Goal: Task Accomplishment & Management: Complete application form

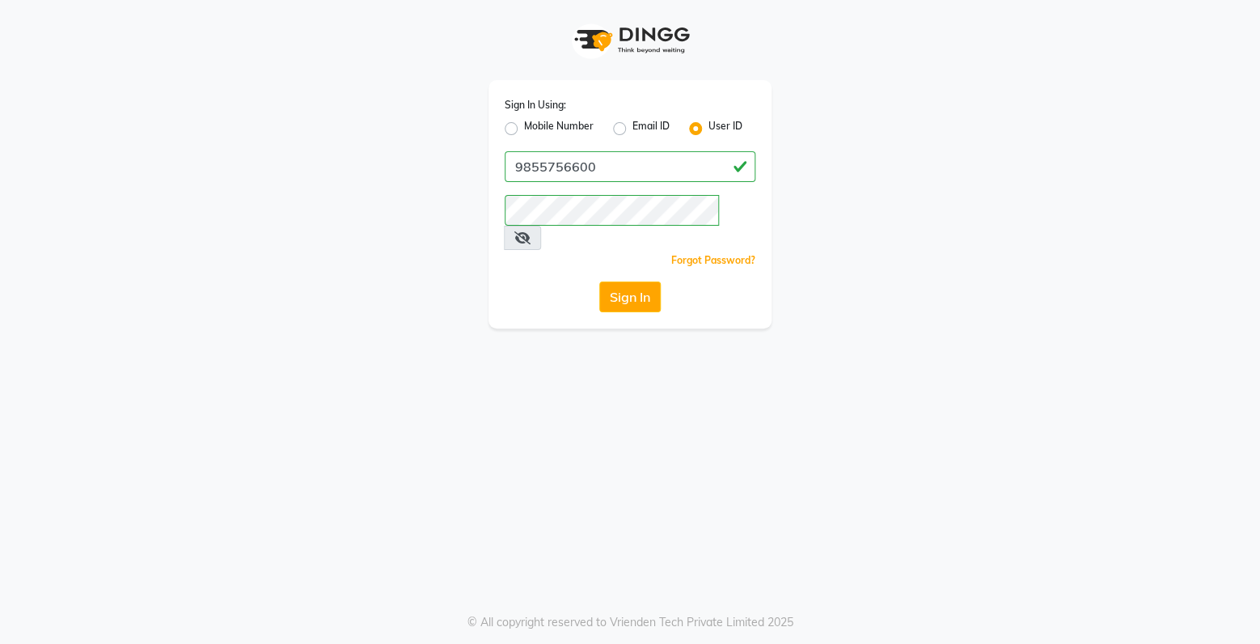
click at [524, 124] on label "Mobile Number" at bounding box center [559, 128] width 70 height 19
click at [524, 124] on input "Mobile Number" at bounding box center [529, 124] width 11 height 11
radio input "true"
radio input "false"
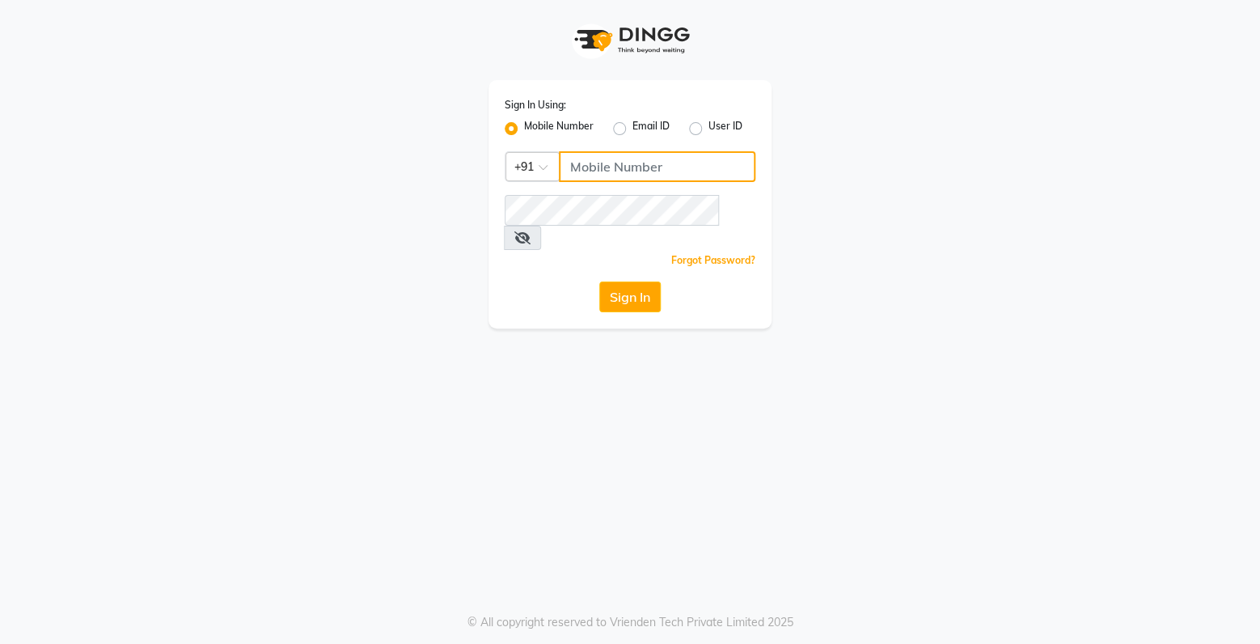
click at [606, 161] on input "Username" at bounding box center [657, 166] width 196 height 31
type input "9855756600"
click at [631, 281] on button "Sign In" at bounding box center [629, 296] width 61 height 31
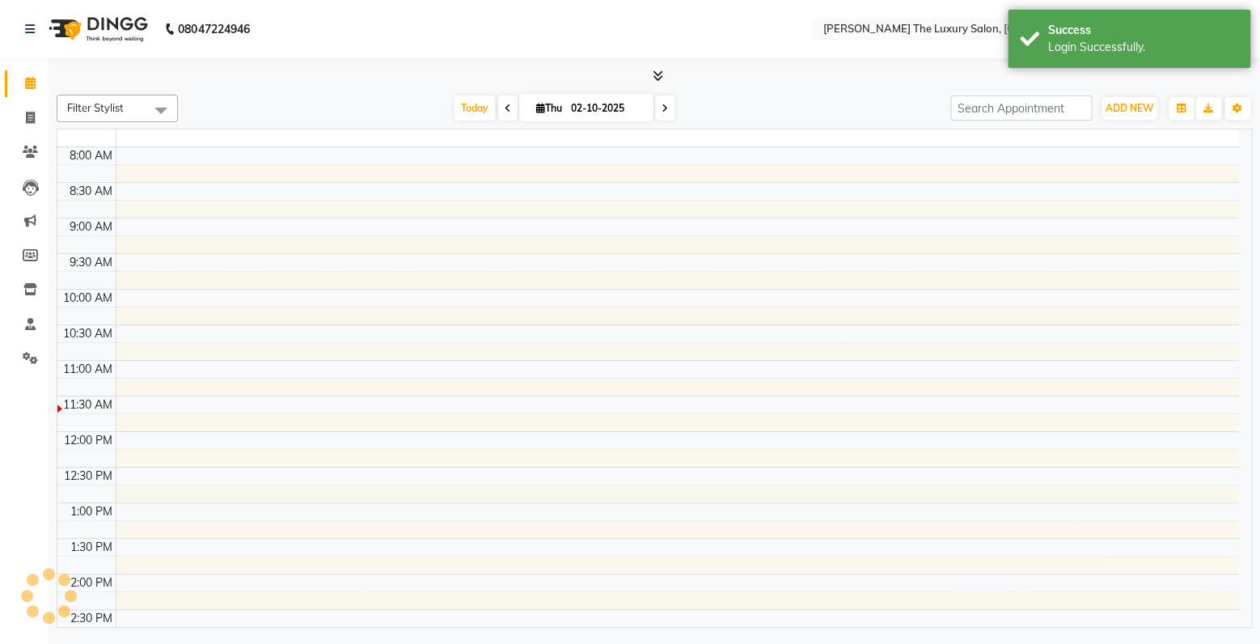
select select "en"
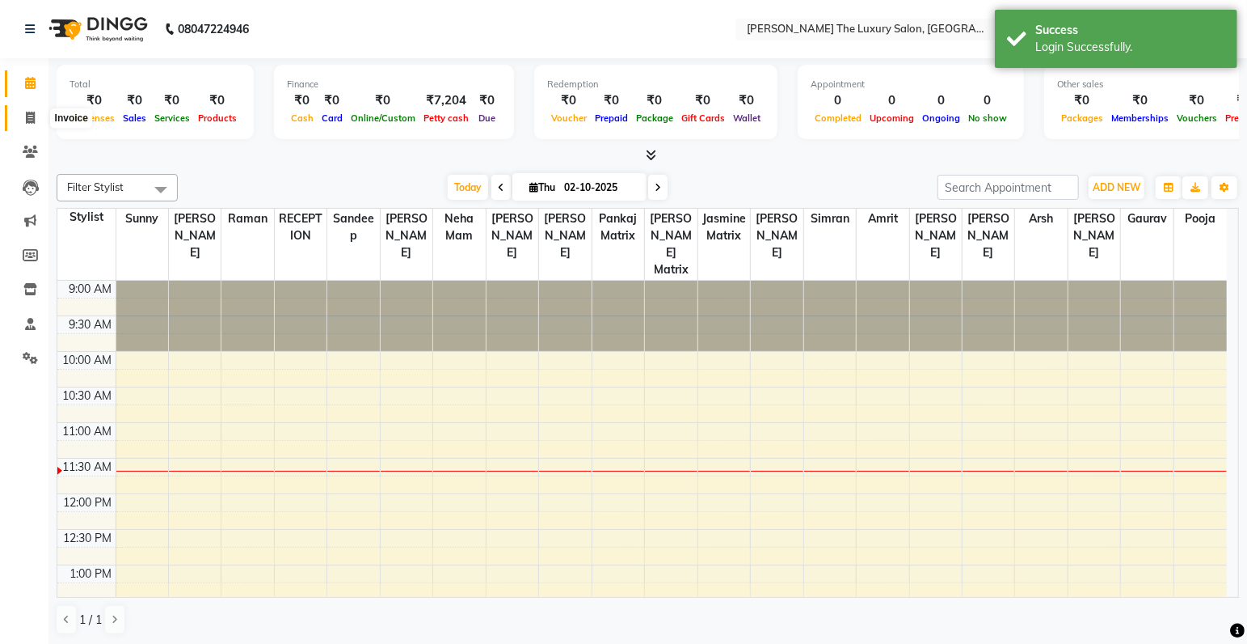
click at [32, 115] on icon at bounding box center [30, 118] width 9 height 12
select select "7179"
select select "service"
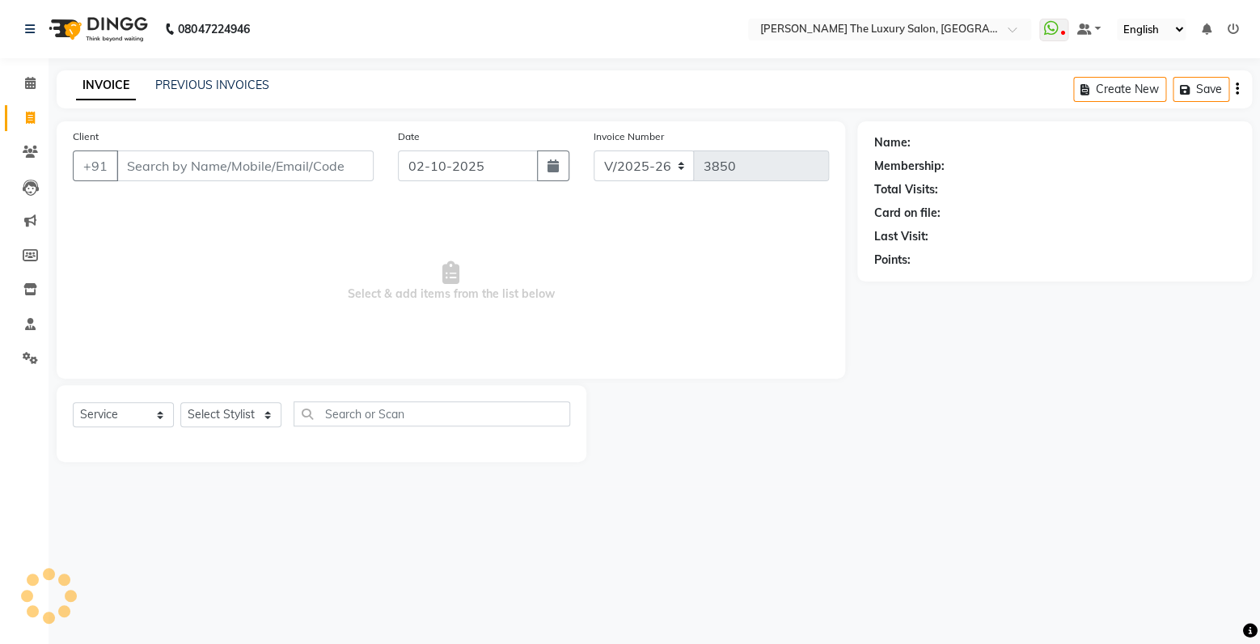
click at [159, 159] on input "Client" at bounding box center [244, 165] width 257 height 31
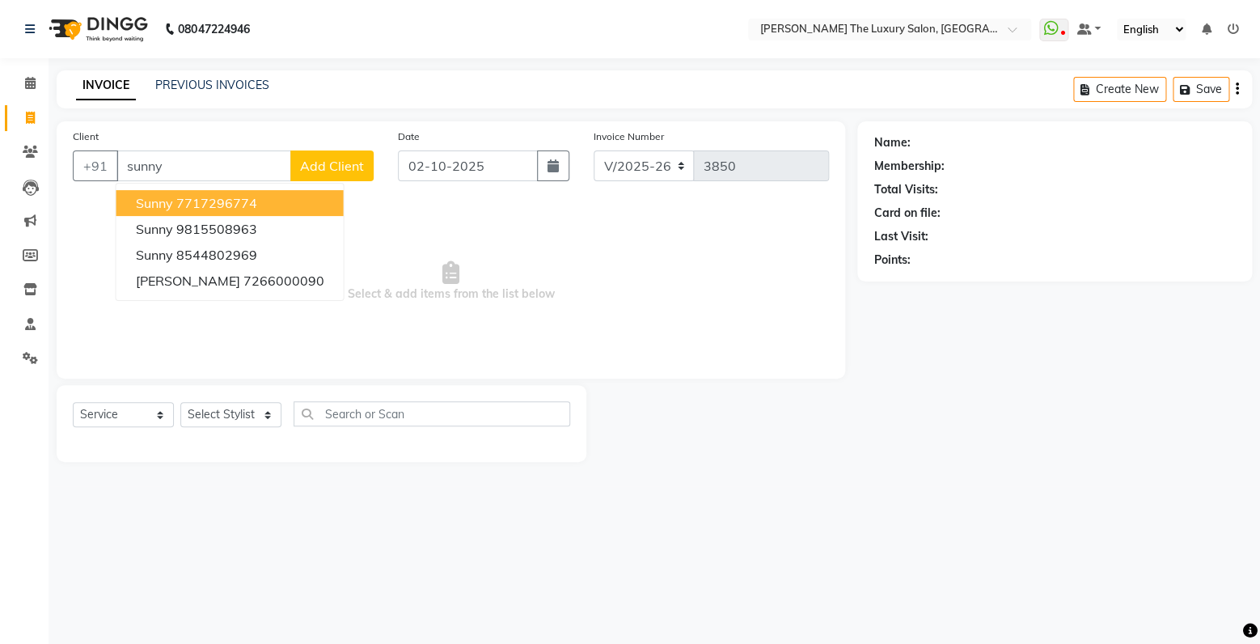
click at [159, 207] on span "sunny" at bounding box center [154, 203] width 37 height 16
type input "7717296774"
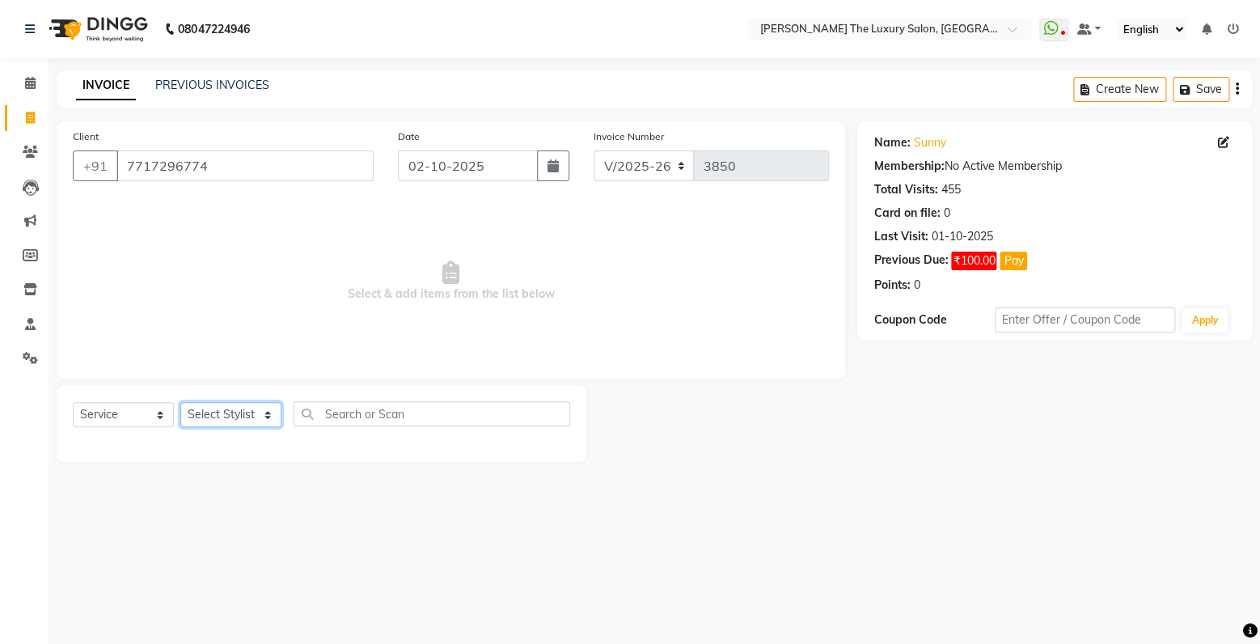
click at [180, 402] on select "Select Stylist amrit arsh [PERSON_NAME] [PERSON_NAME] jasmine matrix [PERSON_NA…" at bounding box center [230, 414] width 101 height 25
select select "91383"
click option "Gaurav" at bounding box center [0, 0] width 0 height 0
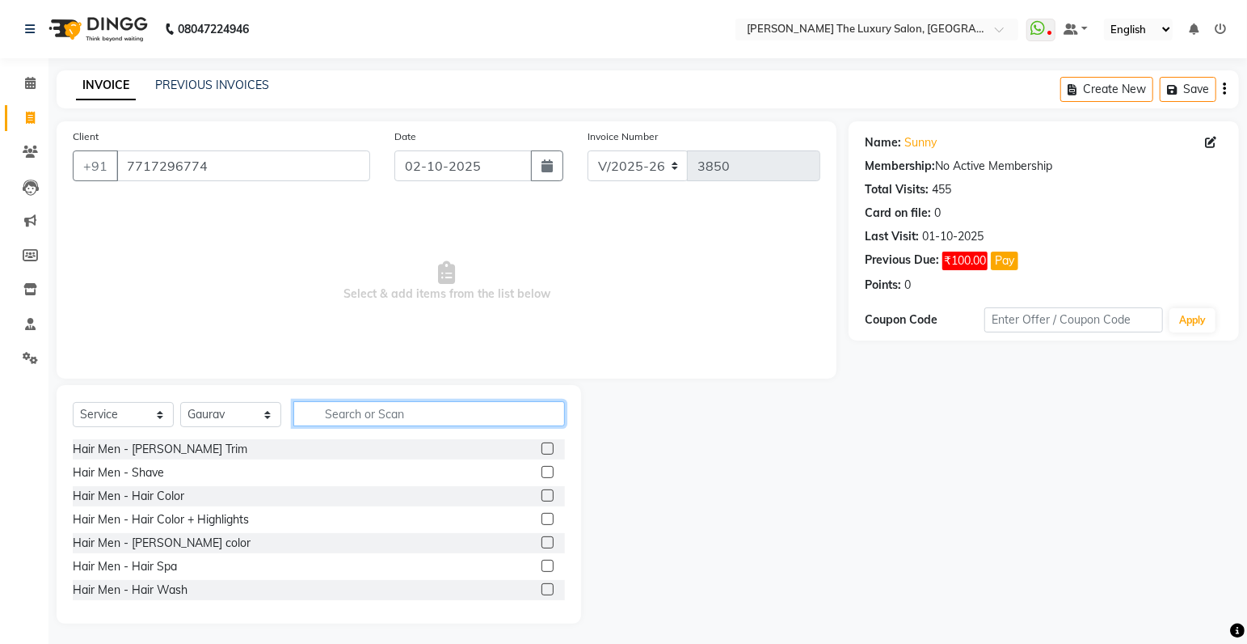
click at [433, 416] on input "text" at bounding box center [429, 413] width 272 height 25
click at [430, 416] on input "text" at bounding box center [429, 413] width 272 height 25
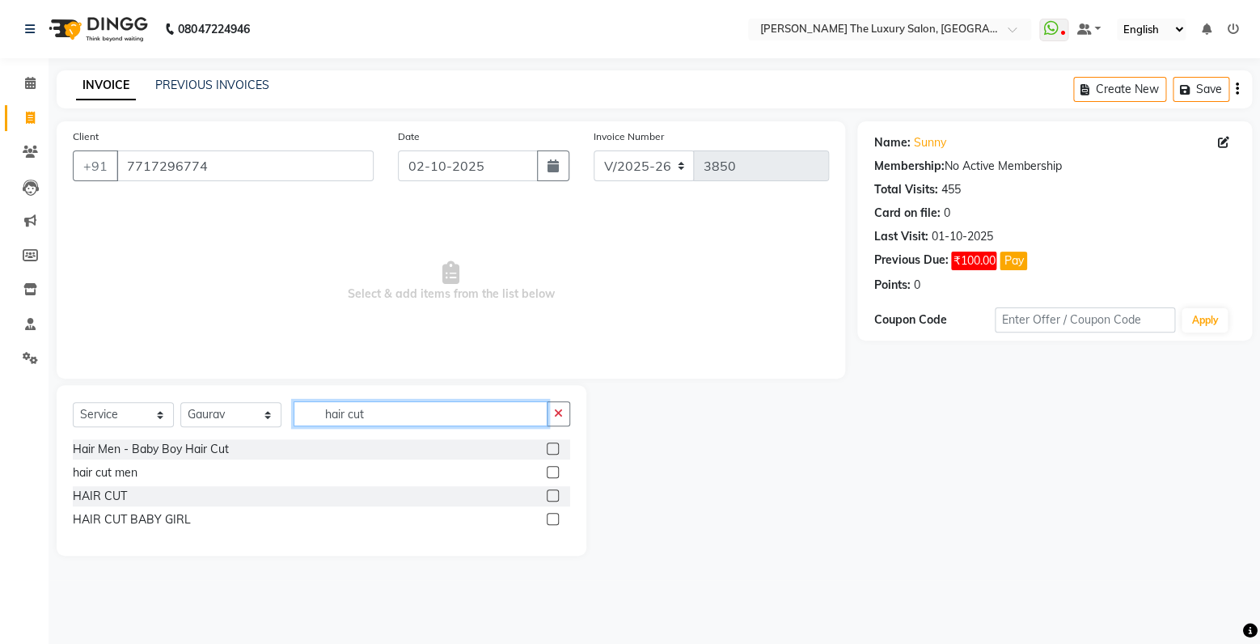
type input "hair cut"
click at [552, 469] on label at bounding box center [553, 472] width 12 height 12
click at [552, 469] on input "checkbox" at bounding box center [552, 472] width 11 height 11
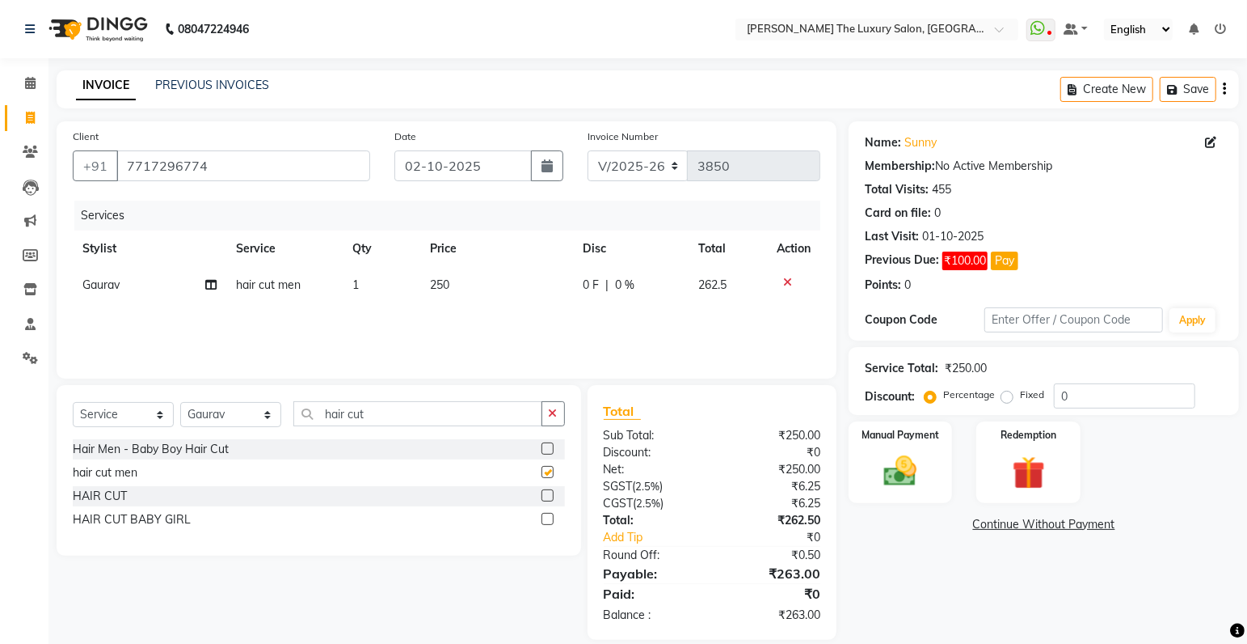
checkbox input "false"
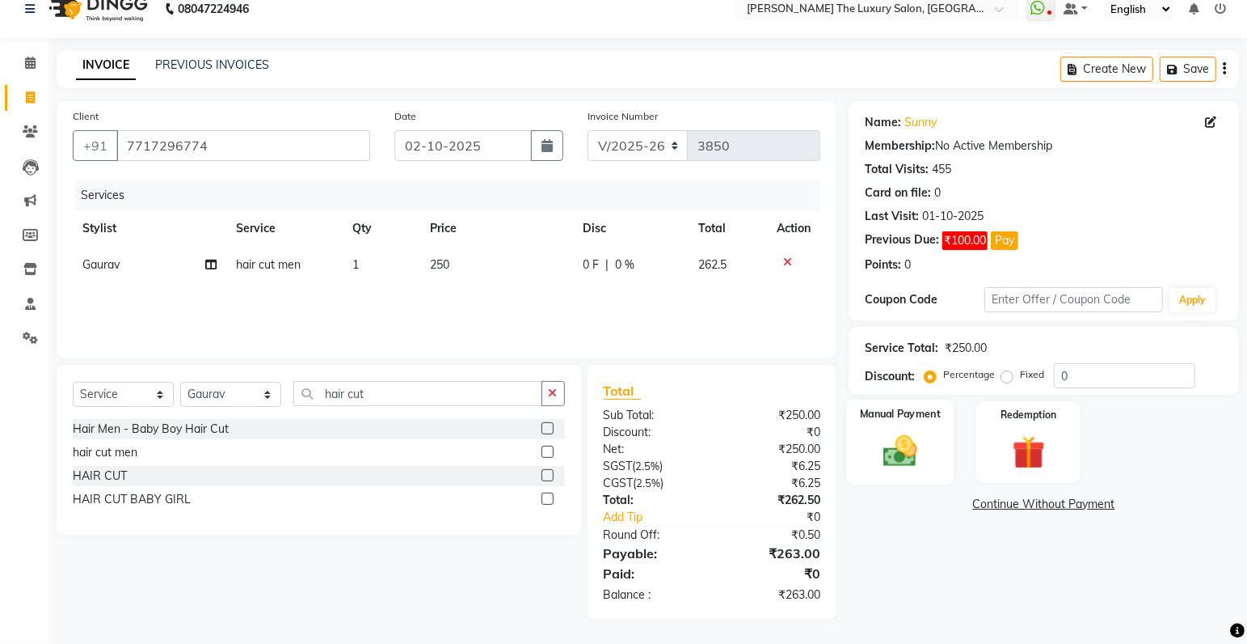
click at [906, 461] on img at bounding box center [901, 452] width 56 height 40
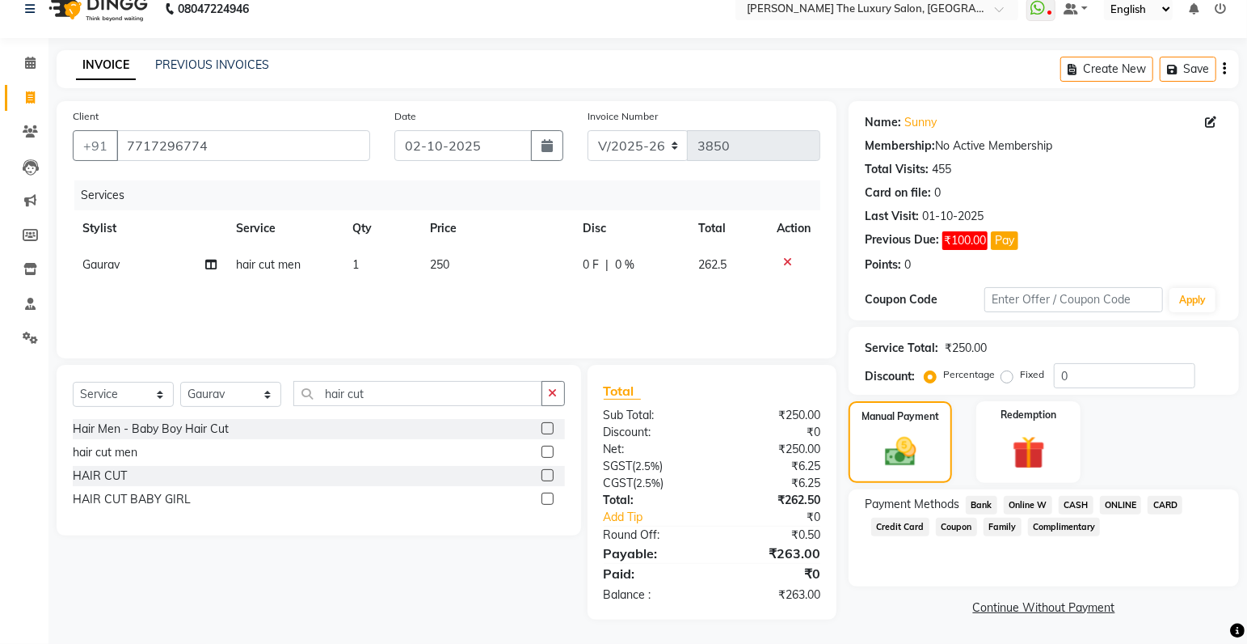
click at [1120, 506] on span "ONLINE" at bounding box center [1121, 505] width 42 height 19
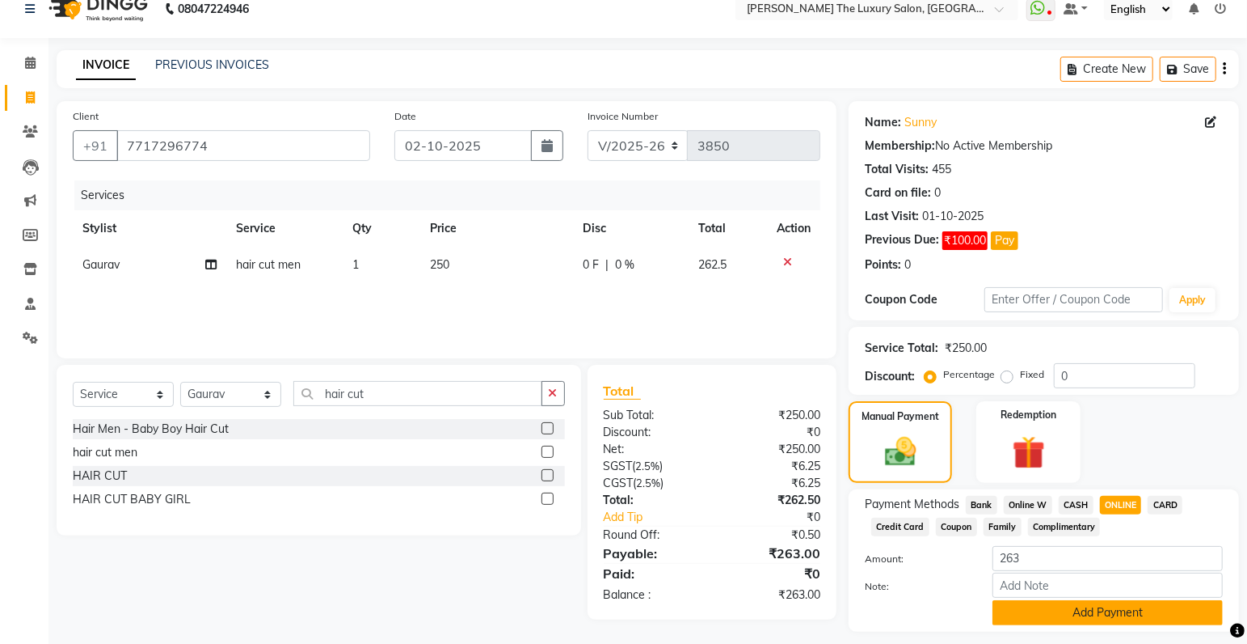
click at [1108, 617] on button "Add Payment" at bounding box center [1108, 612] width 230 height 25
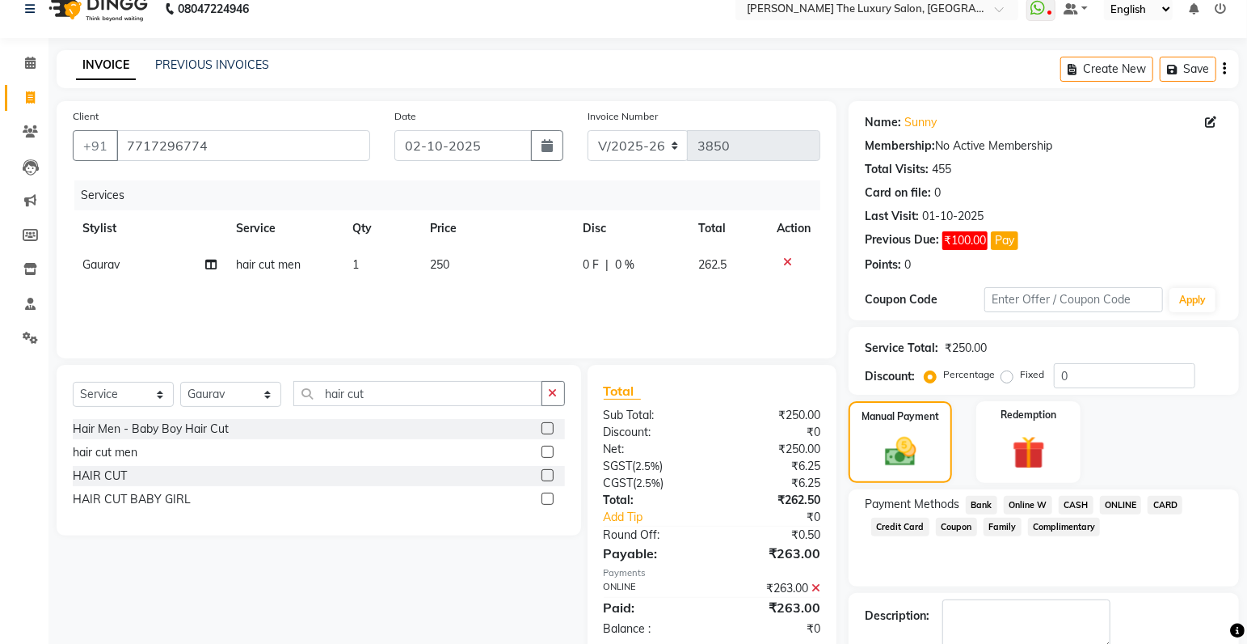
scroll to position [110, 0]
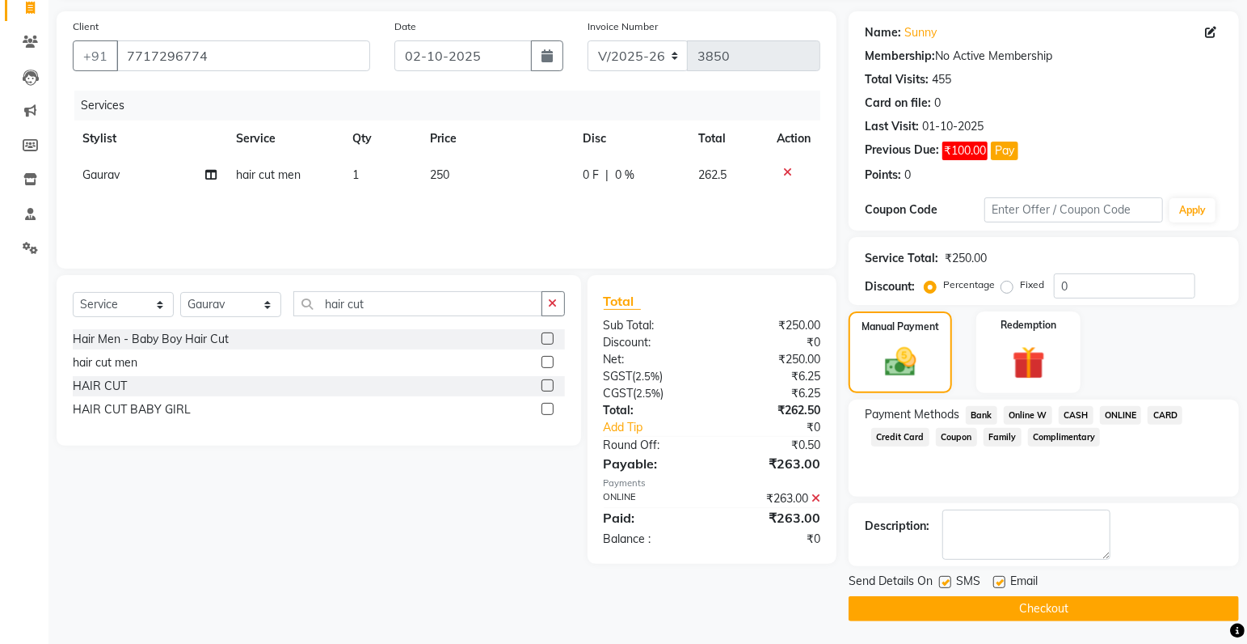
click at [945, 583] on label at bounding box center [945, 582] width 12 height 12
click at [945, 583] on input "checkbox" at bounding box center [944, 582] width 11 height 11
checkbox input "false"
click at [1039, 609] on button "Checkout" at bounding box center [1044, 608] width 390 height 25
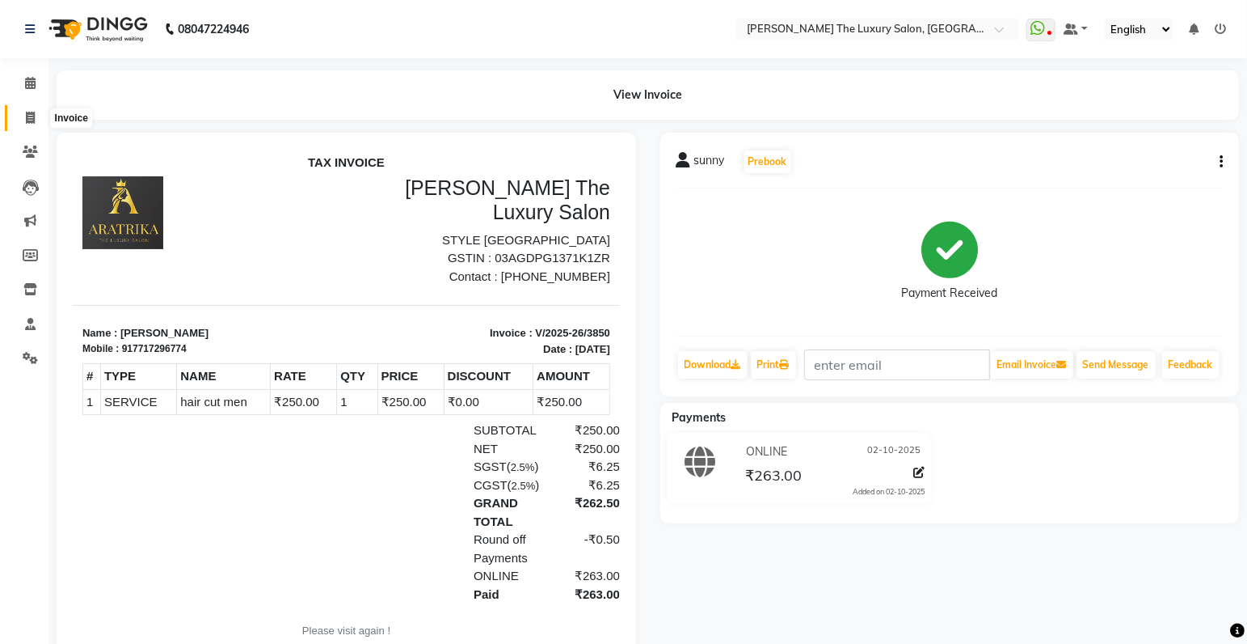
click at [35, 115] on icon at bounding box center [30, 118] width 9 height 12
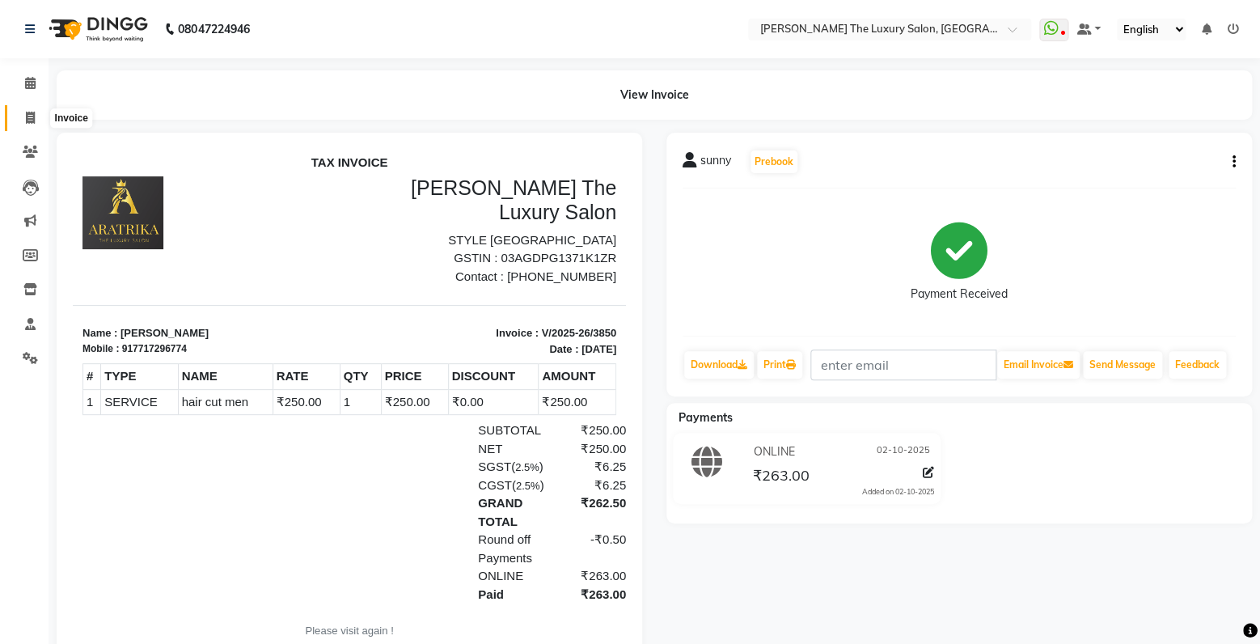
select select "7179"
select select "service"
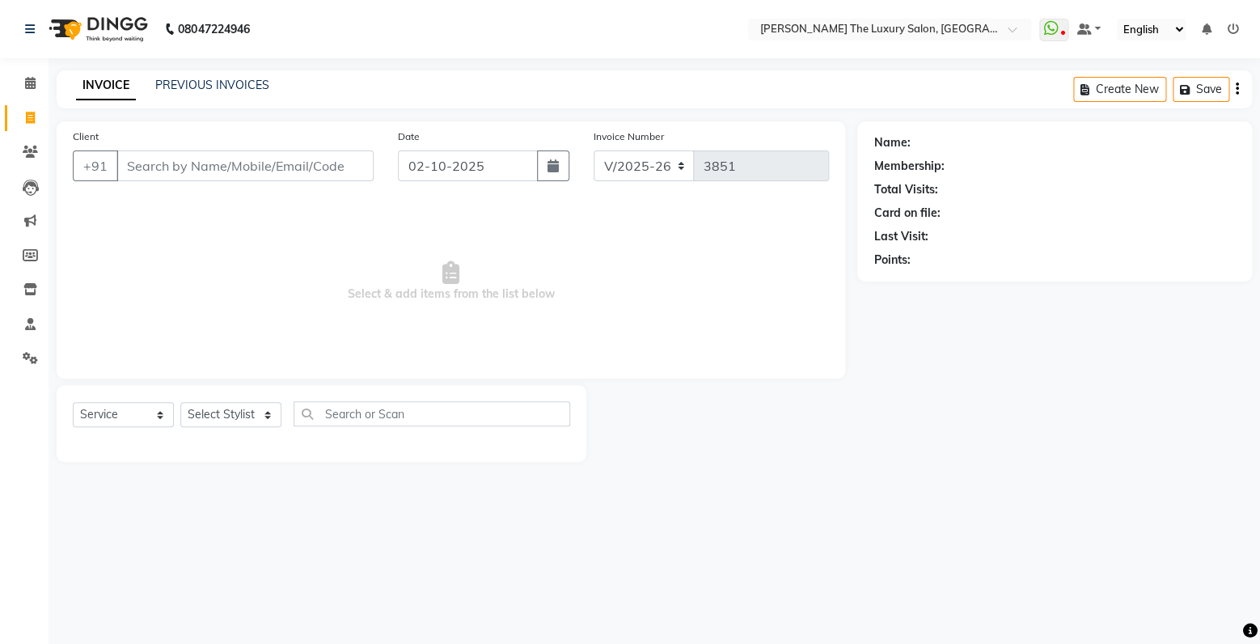
click at [192, 162] on input "Client" at bounding box center [244, 165] width 257 height 31
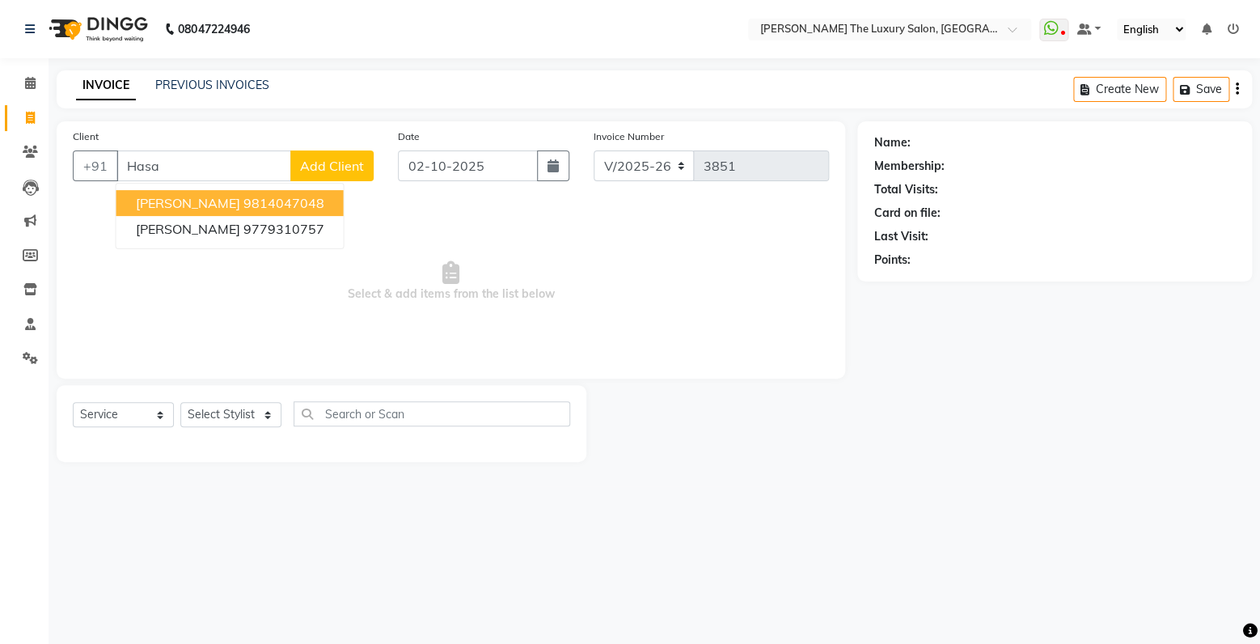
click at [243, 209] on ngb-highlight "9814047048" at bounding box center [283, 203] width 81 height 16
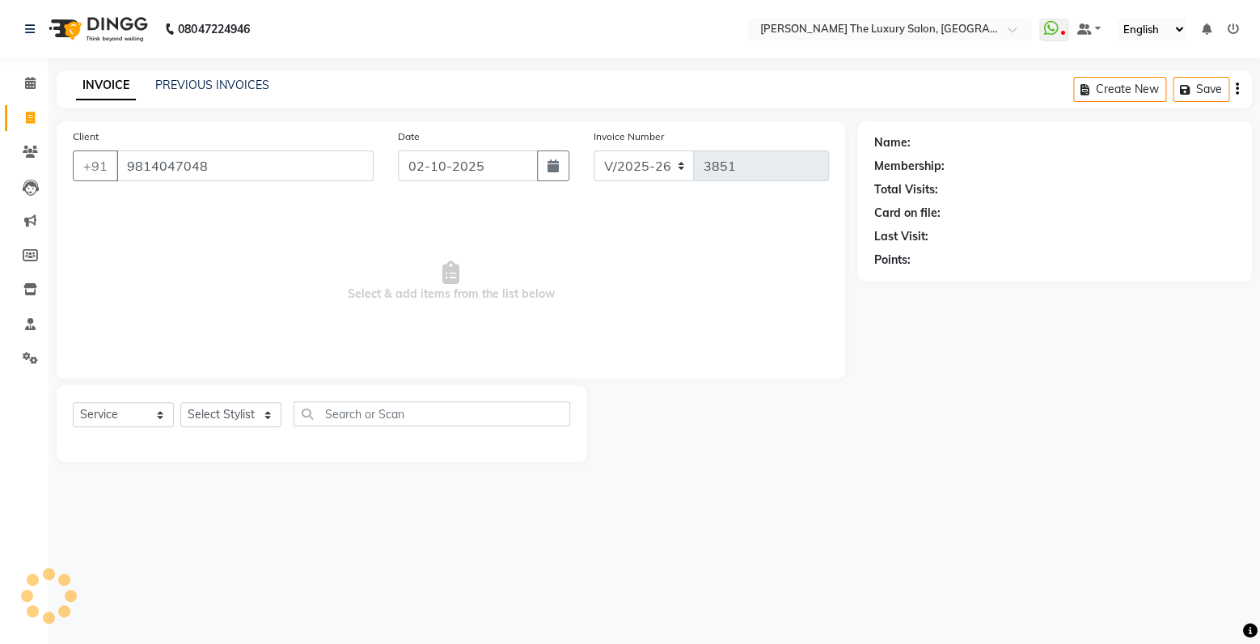
type input "9814047048"
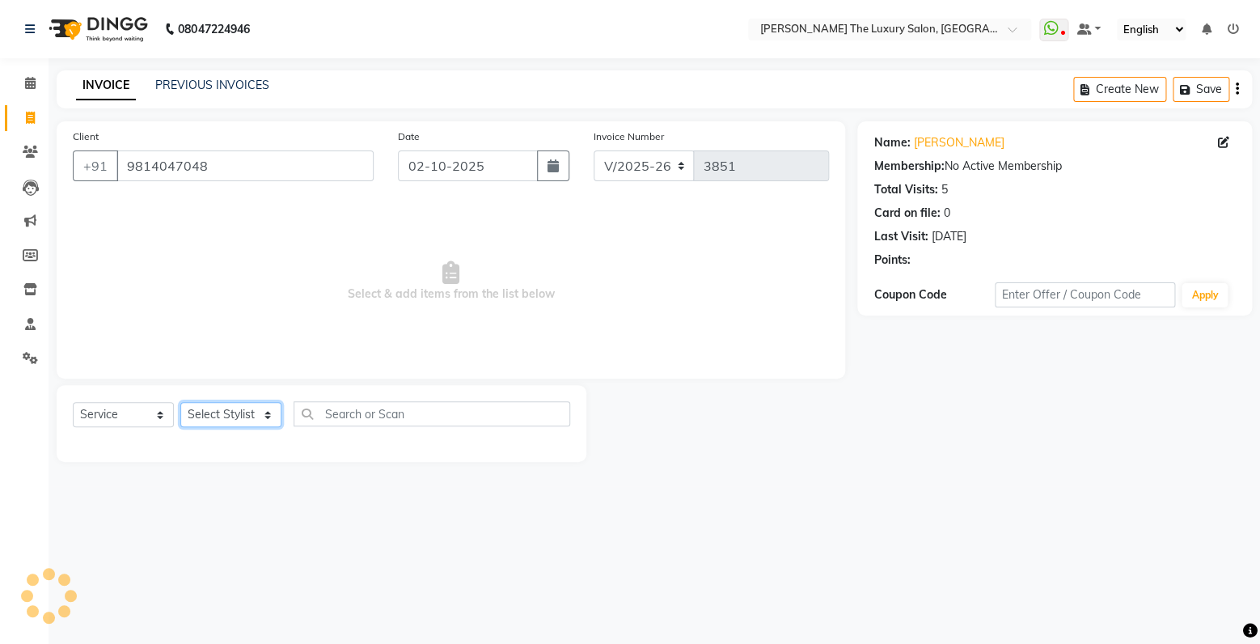
click at [180, 402] on select "Select Stylist amrit arsh [PERSON_NAME] [PERSON_NAME] jasmine matrix [PERSON_NA…" at bounding box center [230, 414] width 101 height 25
select select "86782"
click option "arsh" at bounding box center [0, 0] width 0 height 0
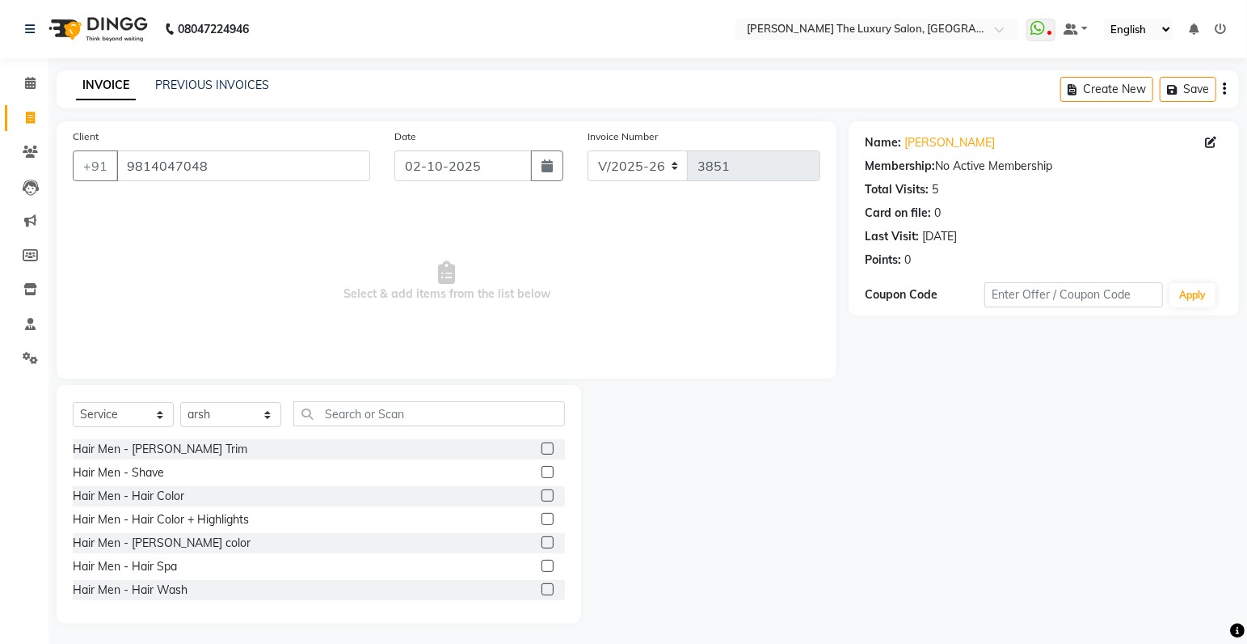
click at [542, 447] on label at bounding box center [548, 448] width 12 height 12
click at [542, 447] on input "checkbox" at bounding box center [547, 449] width 11 height 11
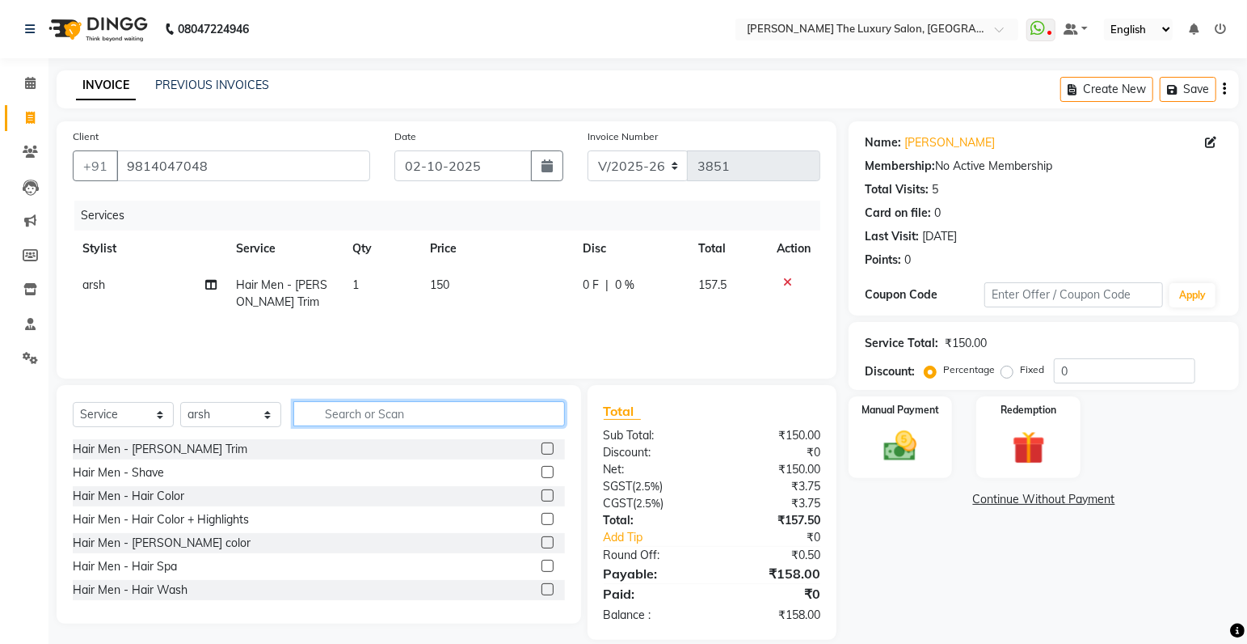
checkbox input "false"
click at [471, 417] on input "text" at bounding box center [429, 413] width 272 height 25
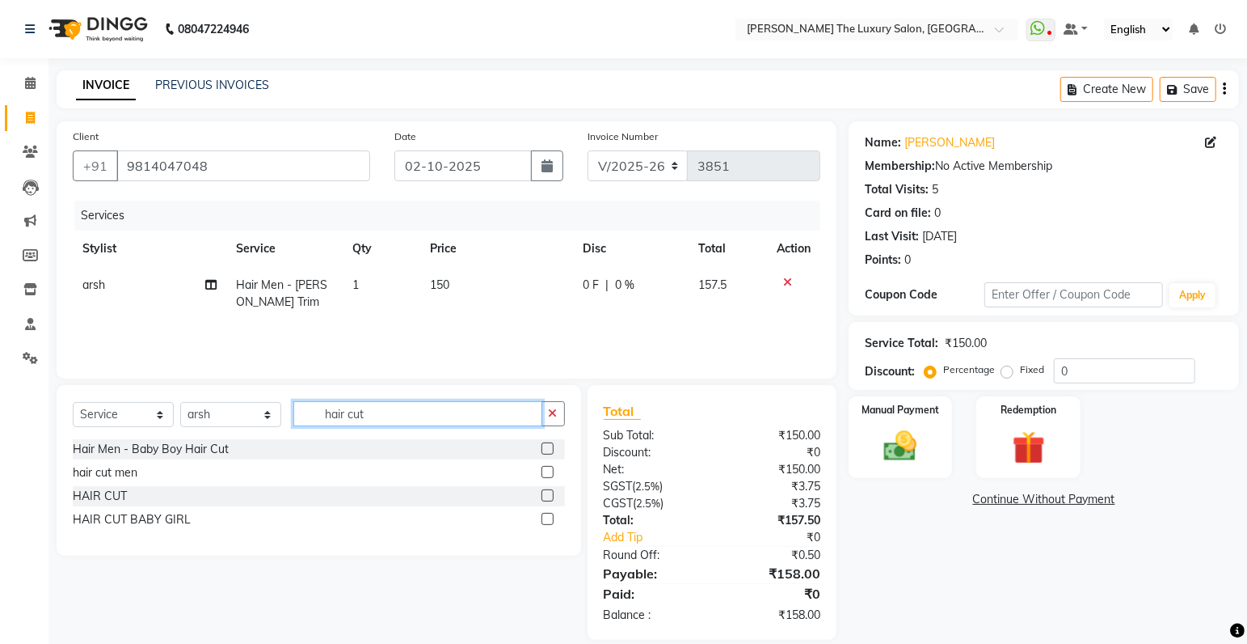
type input "hair cut"
click at [549, 471] on label at bounding box center [548, 472] width 12 height 12
click at [549, 471] on input "checkbox" at bounding box center [547, 472] width 11 height 11
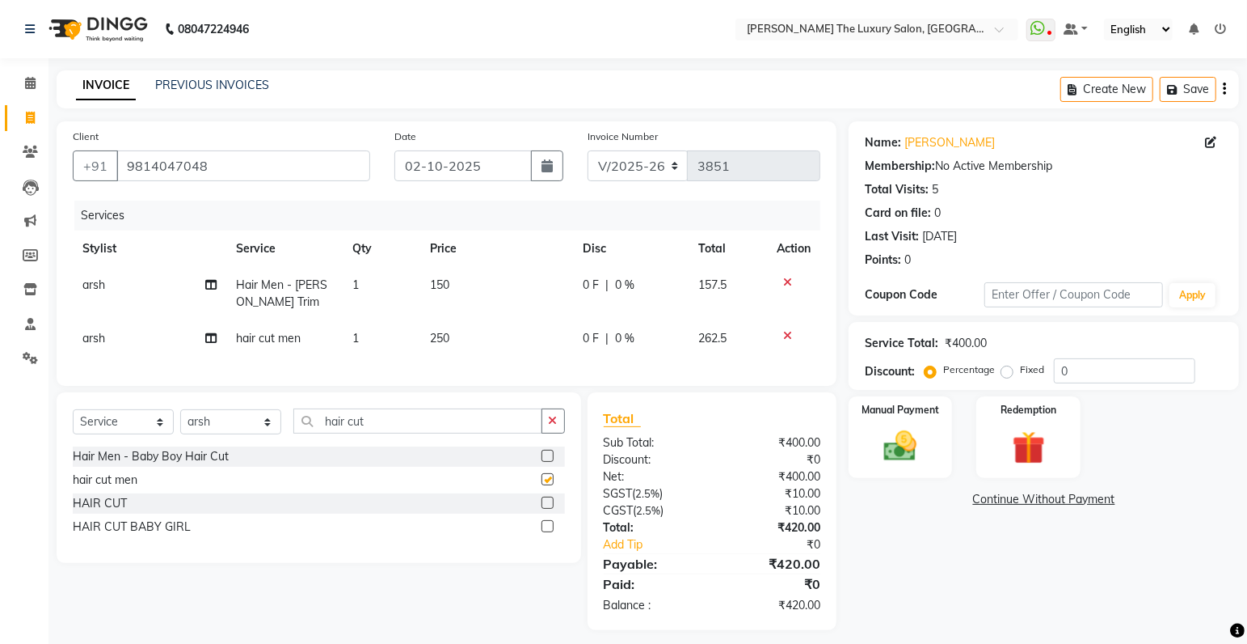
checkbox input "false"
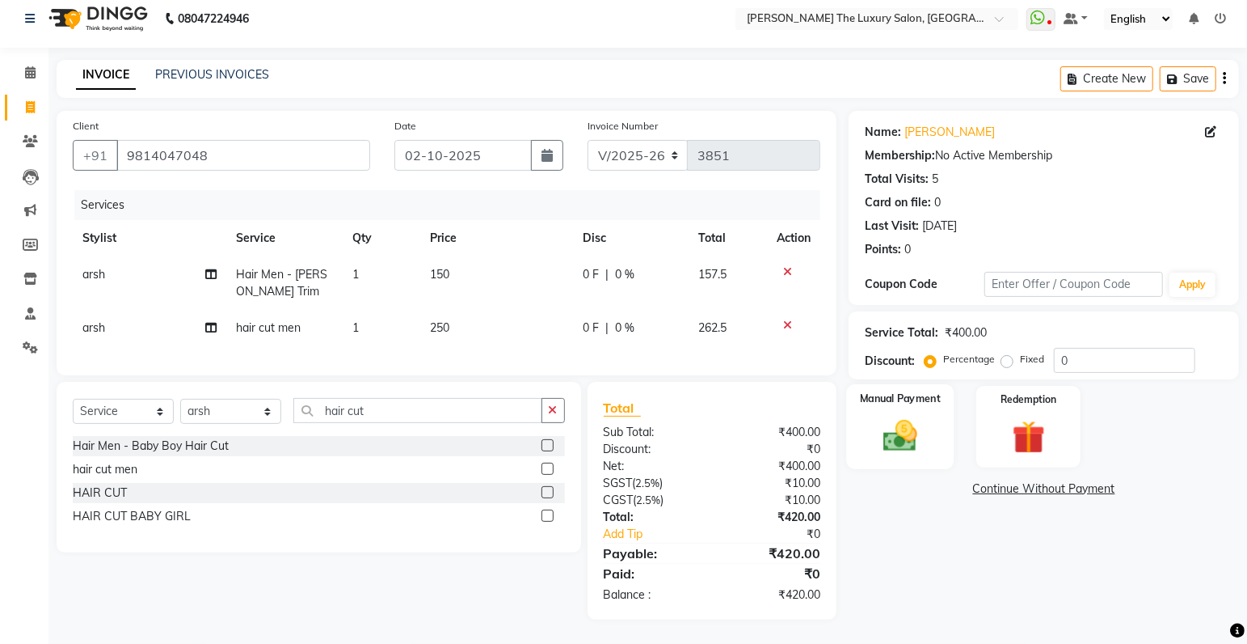
click at [894, 416] on img at bounding box center [901, 436] width 56 height 40
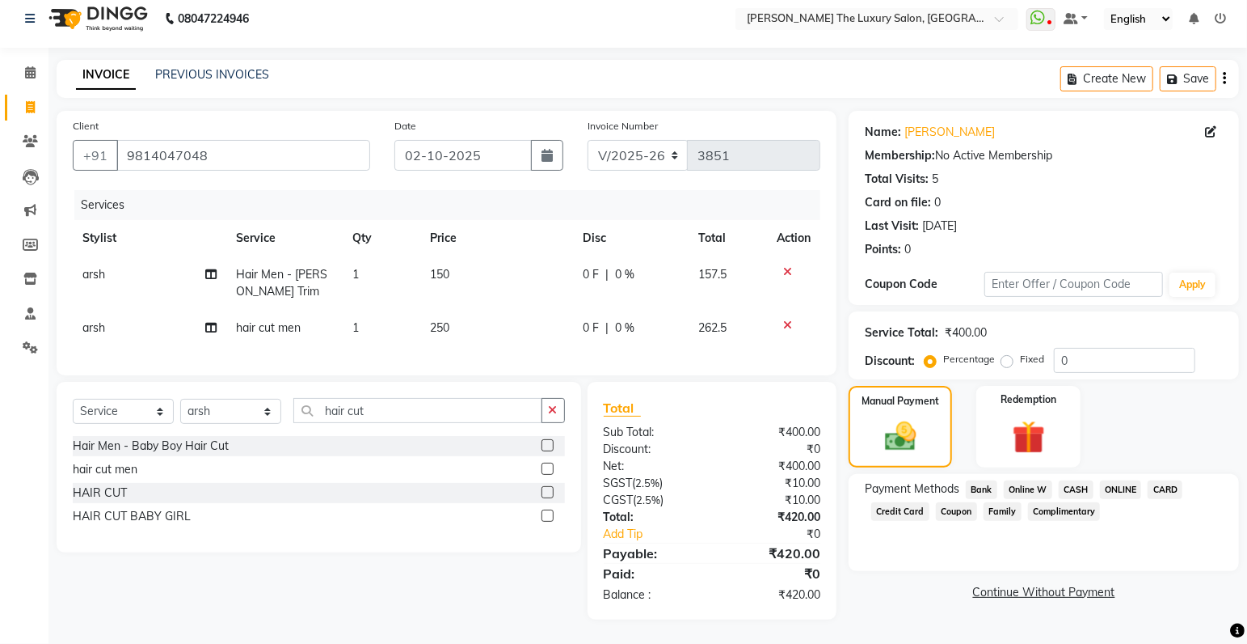
click at [1116, 480] on span "ONLINE" at bounding box center [1121, 489] width 42 height 19
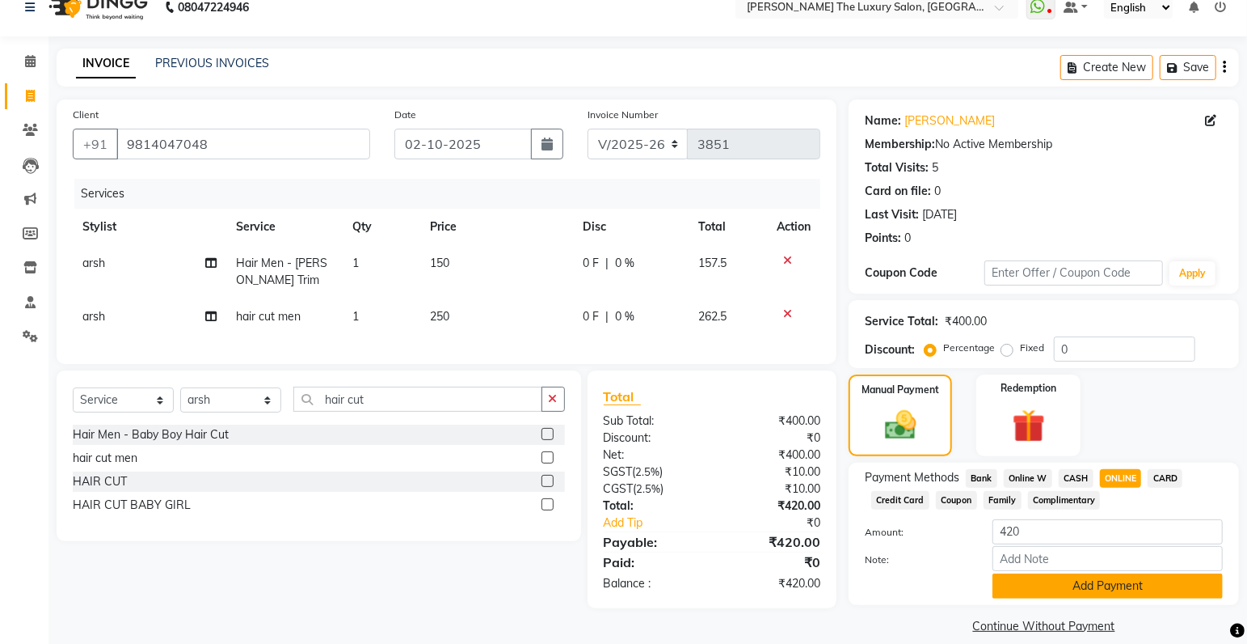
click at [1050, 585] on button "Add Payment" at bounding box center [1108, 585] width 230 height 25
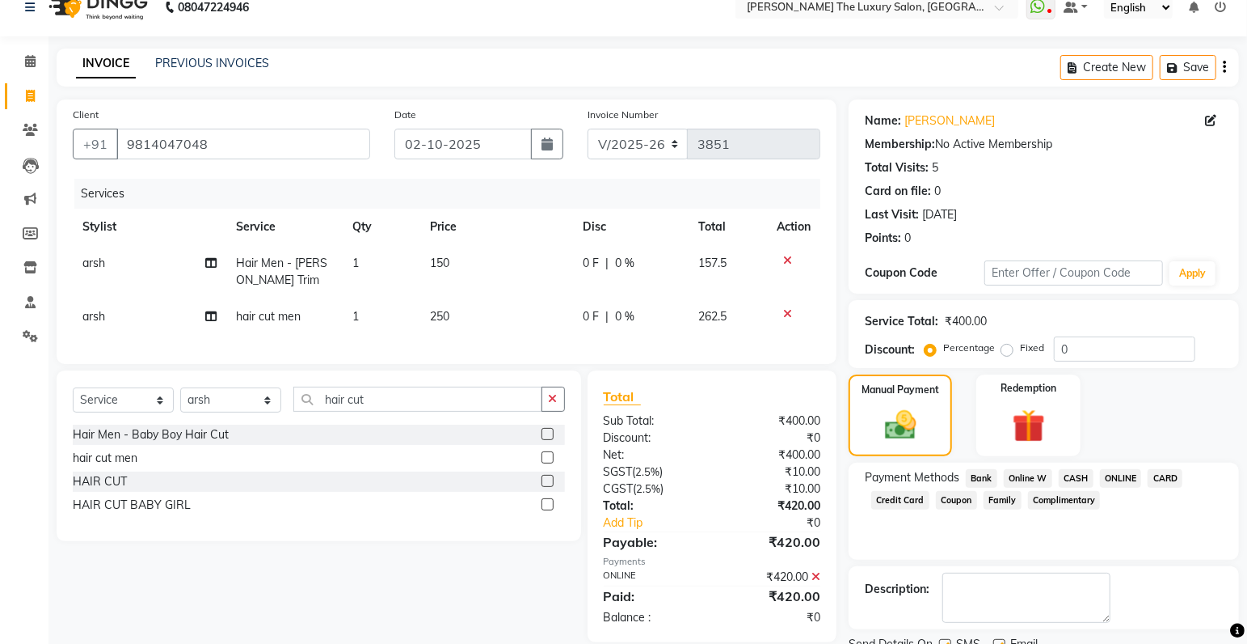
scroll to position [85, 0]
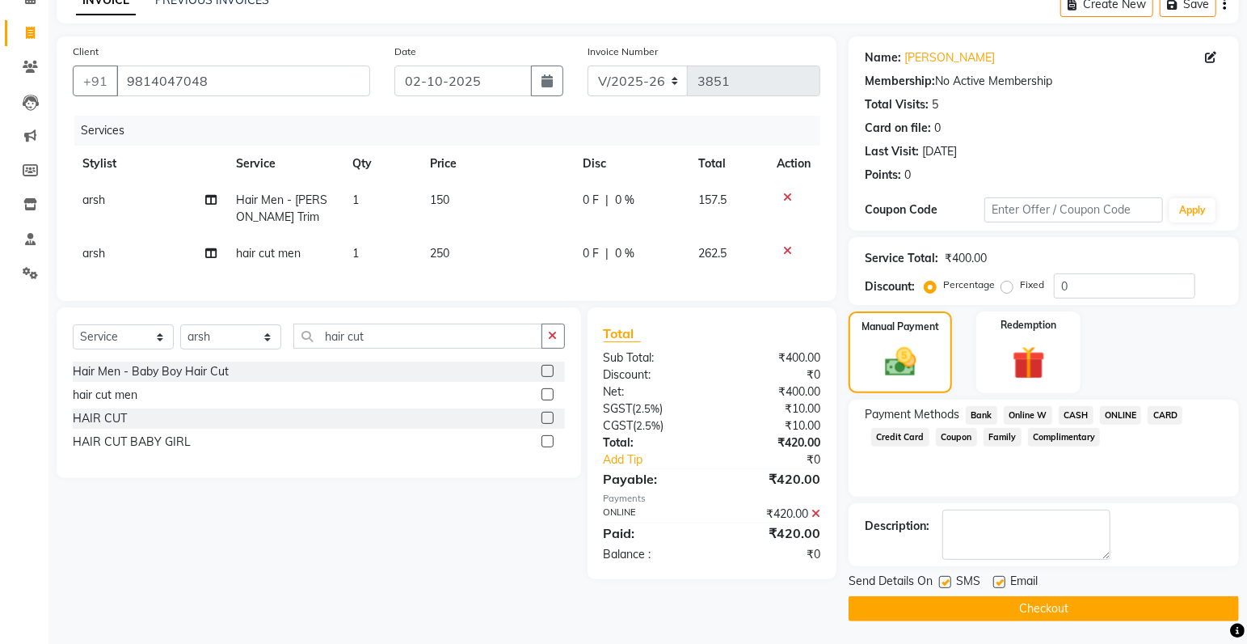
click at [945, 580] on label at bounding box center [945, 582] width 12 height 12
click at [945, 580] on input "checkbox" at bounding box center [944, 582] width 11 height 11
checkbox input "false"
click at [948, 600] on button "Checkout" at bounding box center [1044, 608] width 390 height 25
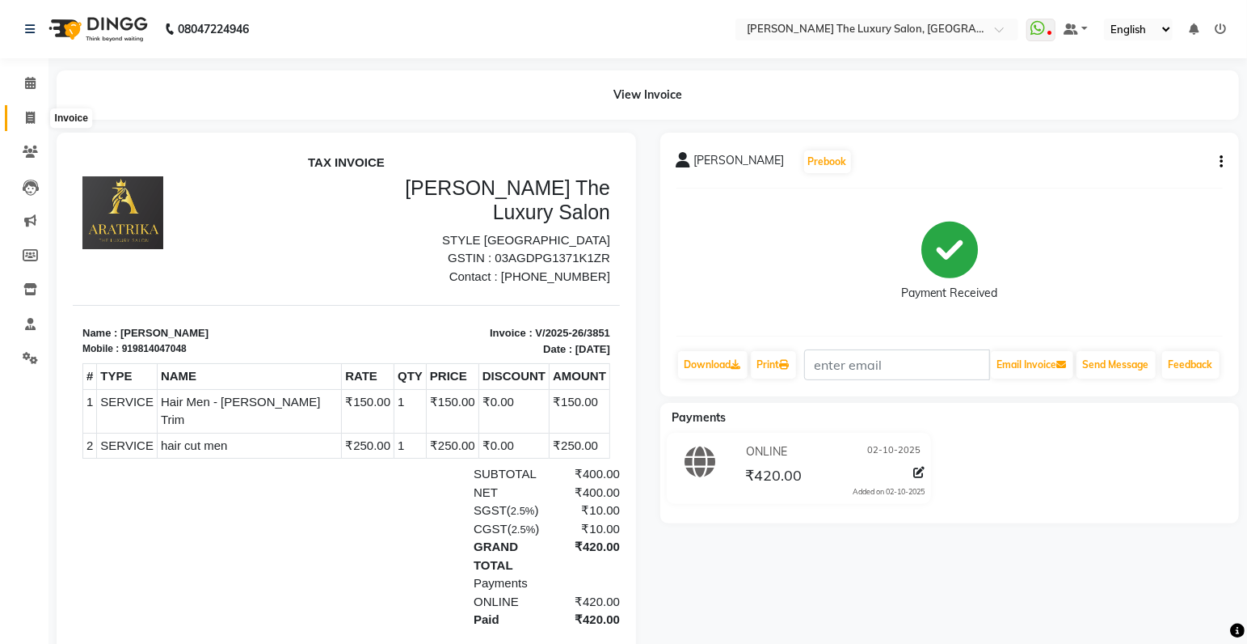
click at [32, 119] on icon at bounding box center [30, 118] width 9 height 12
select select "7179"
select select "service"
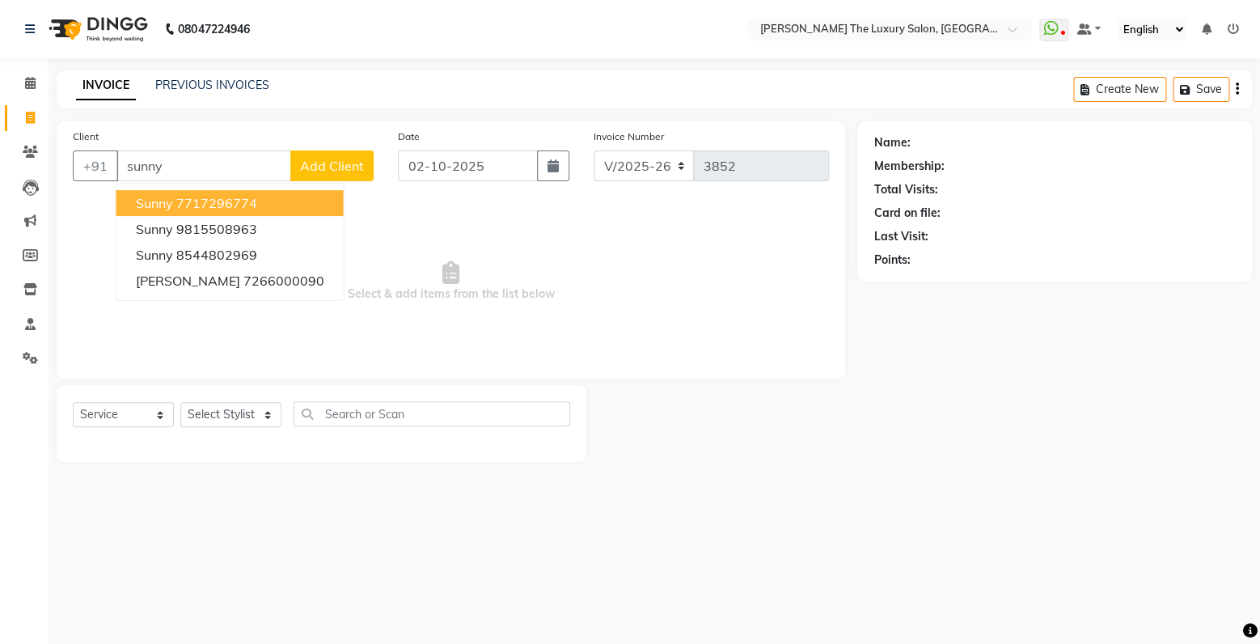
click at [252, 203] on ngb-highlight "7717296774" at bounding box center [216, 203] width 81 height 16
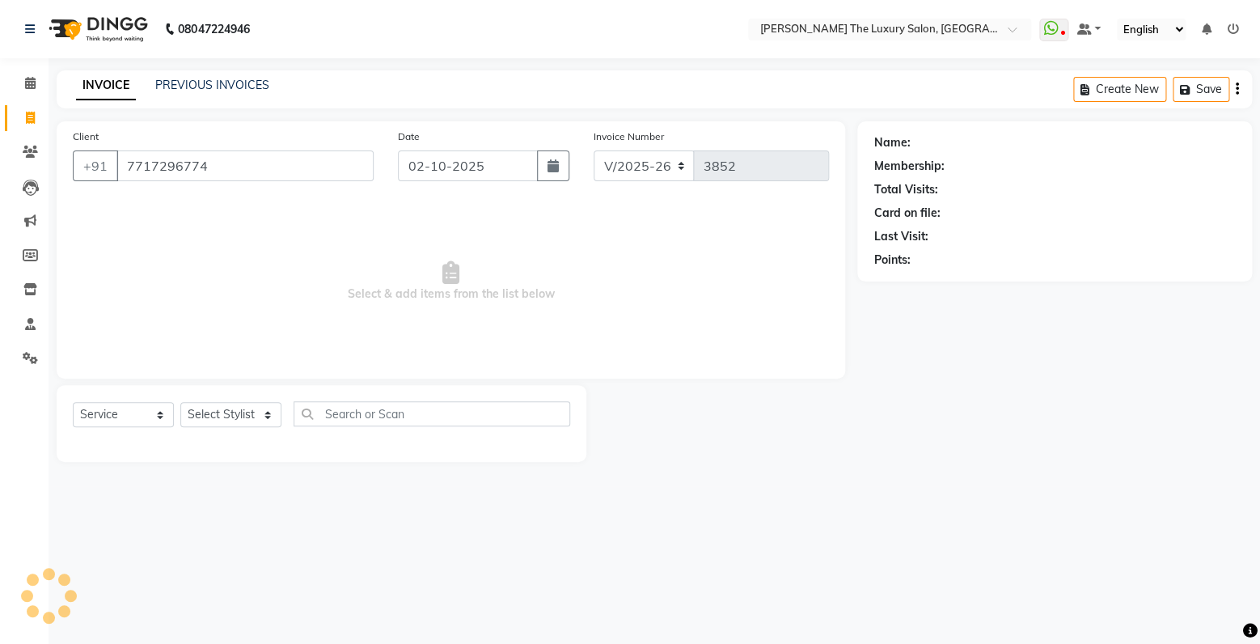
type input "7717296774"
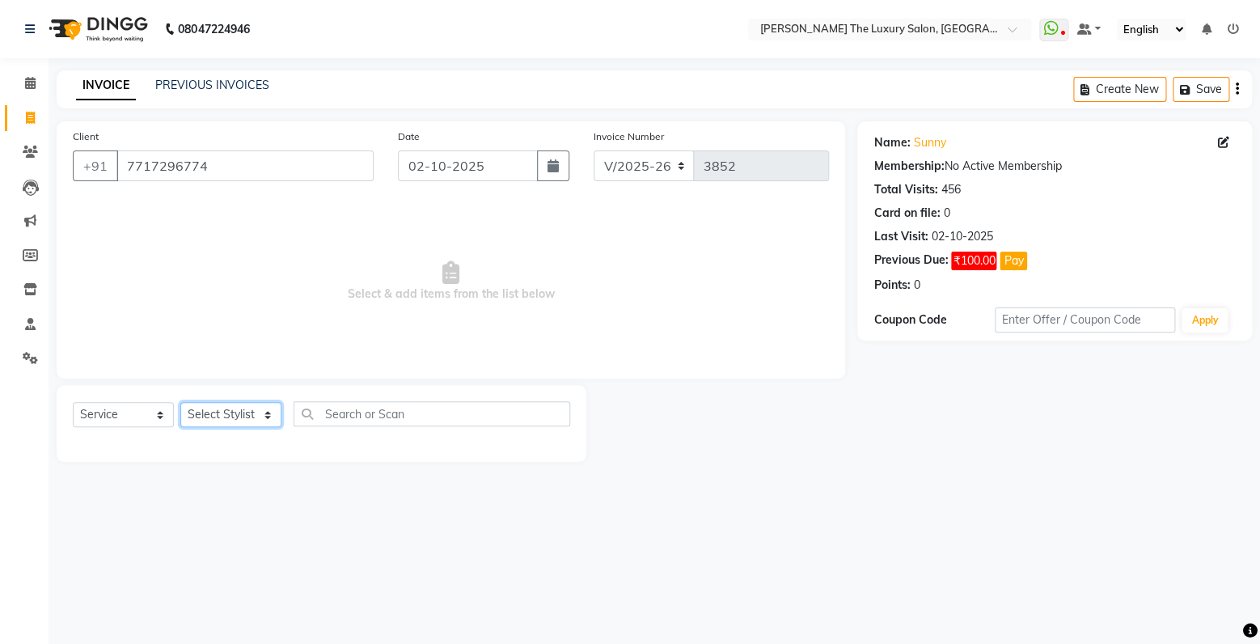
click at [180, 402] on select "Select Stylist amrit arsh [PERSON_NAME] [PERSON_NAME] jasmine matrix [PERSON_NA…" at bounding box center [230, 414] width 101 height 25
select select "91383"
click option "Gaurav" at bounding box center [0, 0] width 0 height 0
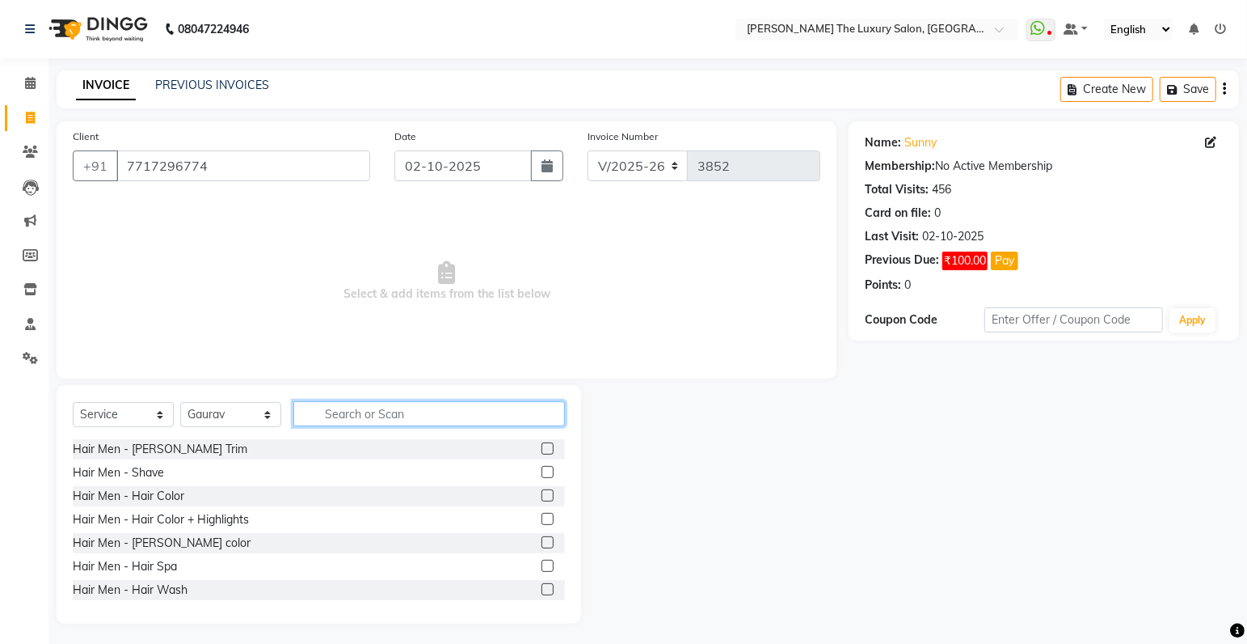
click at [364, 424] on input "text" at bounding box center [429, 413] width 272 height 25
click at [542, 449] on label at bounding box center [548, 448] width 12 height 12
click at [542, 449] on input "checkbox" at bounding box center [547, 449] width 11 height 11
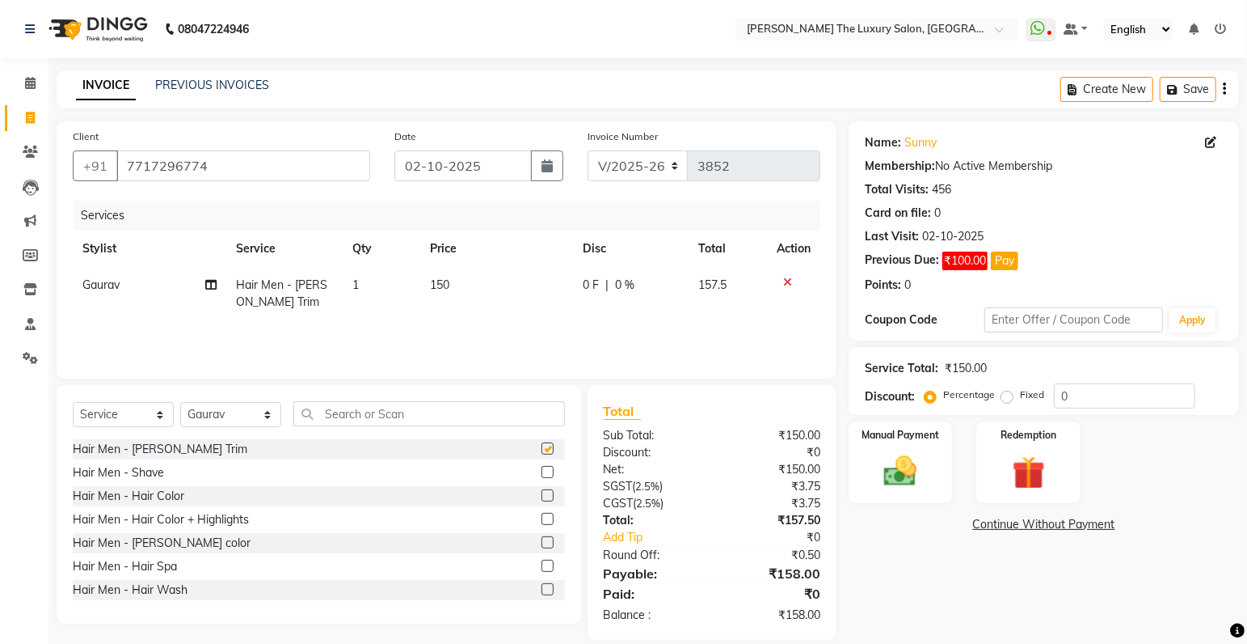
checkbox input "false"
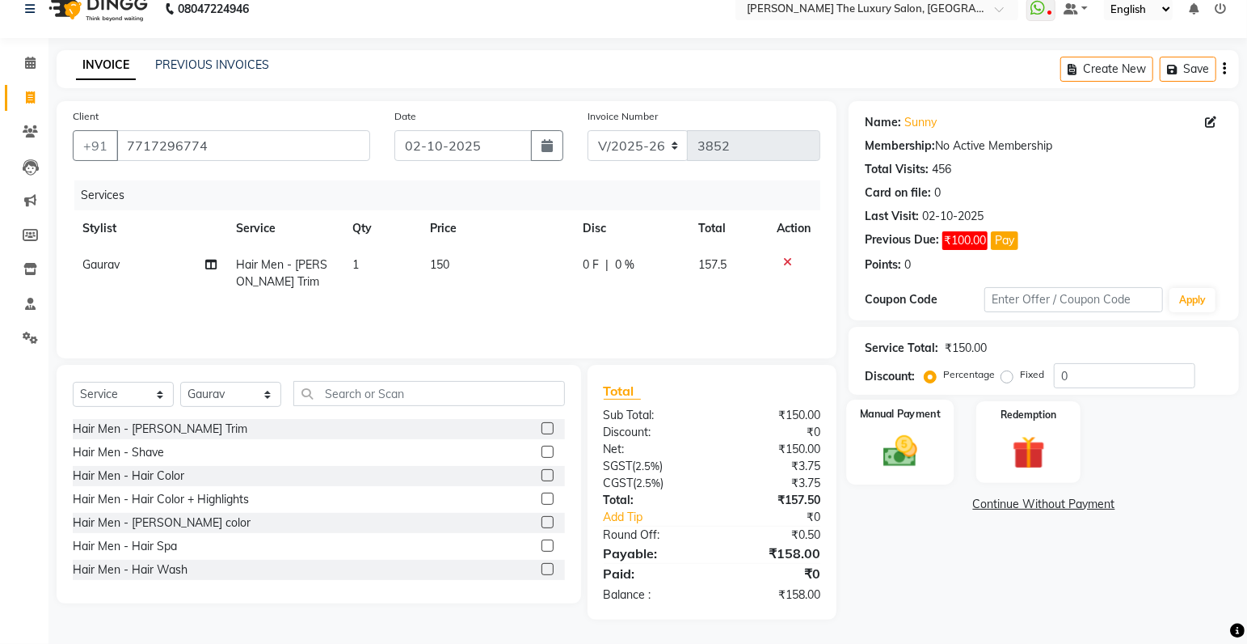
click at [922, 420] on label "Manual Payment" at bounding box center [900, 413] width 81 height 15
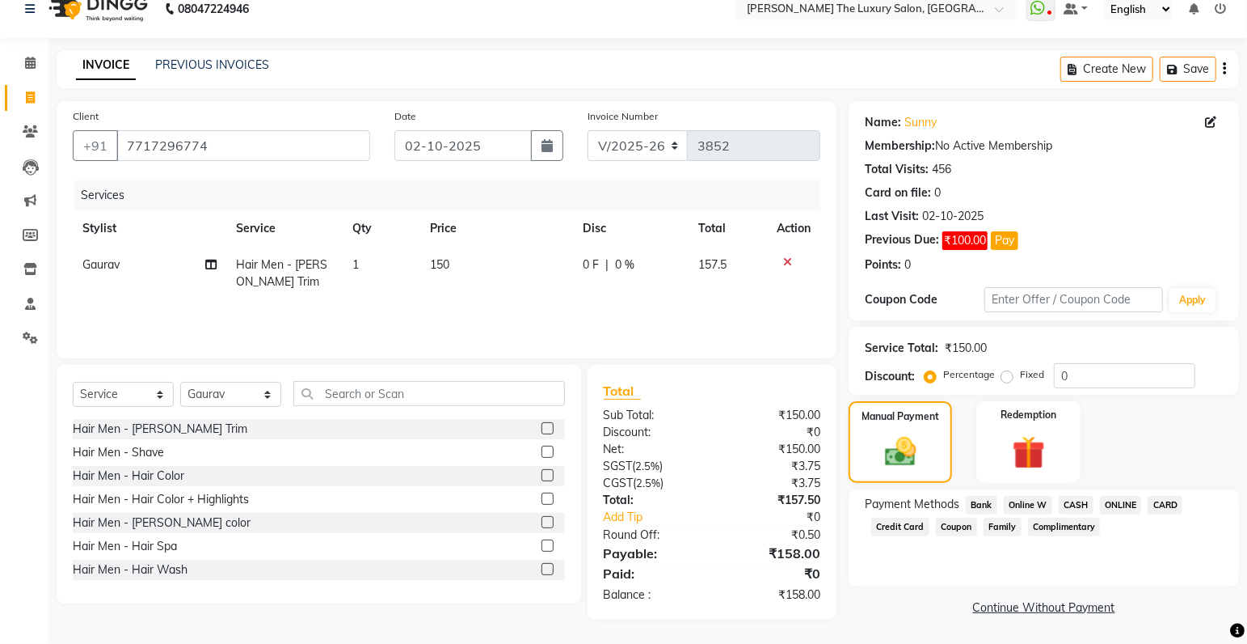
click at [1114, 504] on span "ONLINE" at bounding box center [1121, 505] width 42 height 19
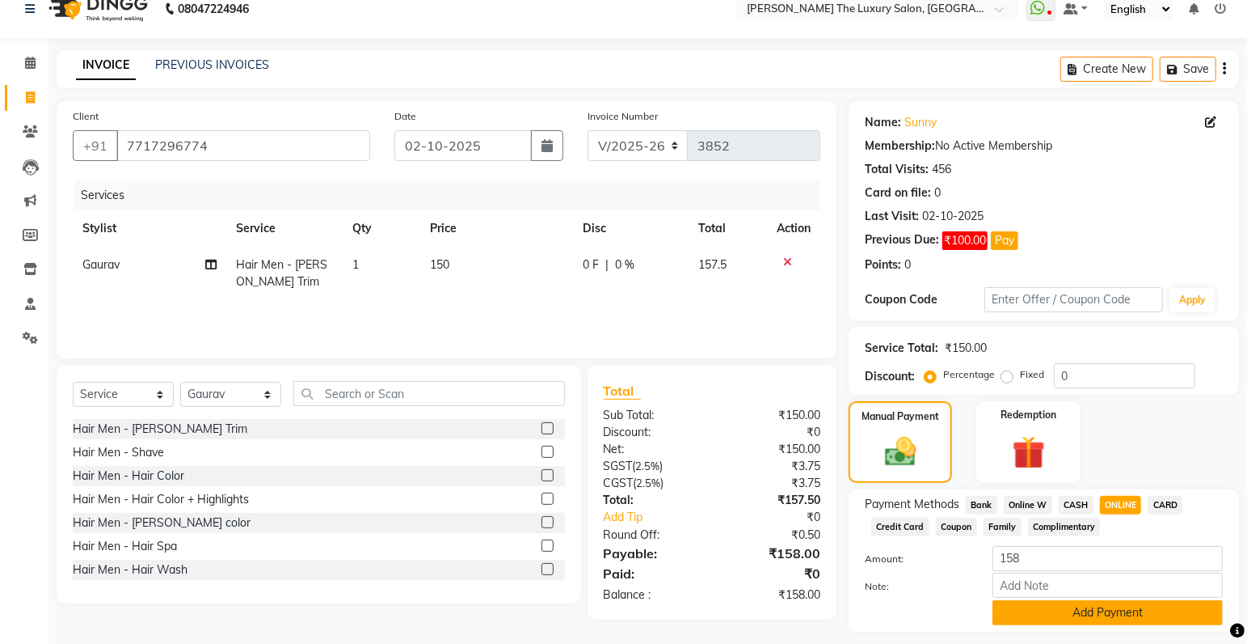
click at [1088, 615] on button "Add Payment" at bounding box center [1108, 612] width 230 height 25
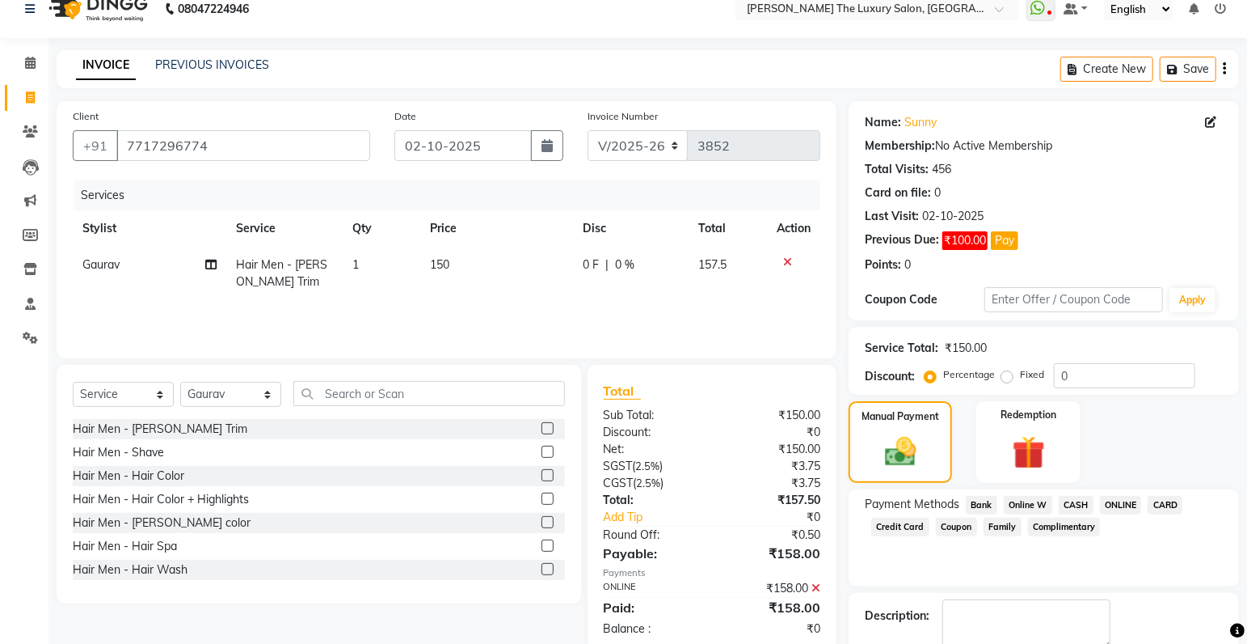
scroll to position [110, 0]
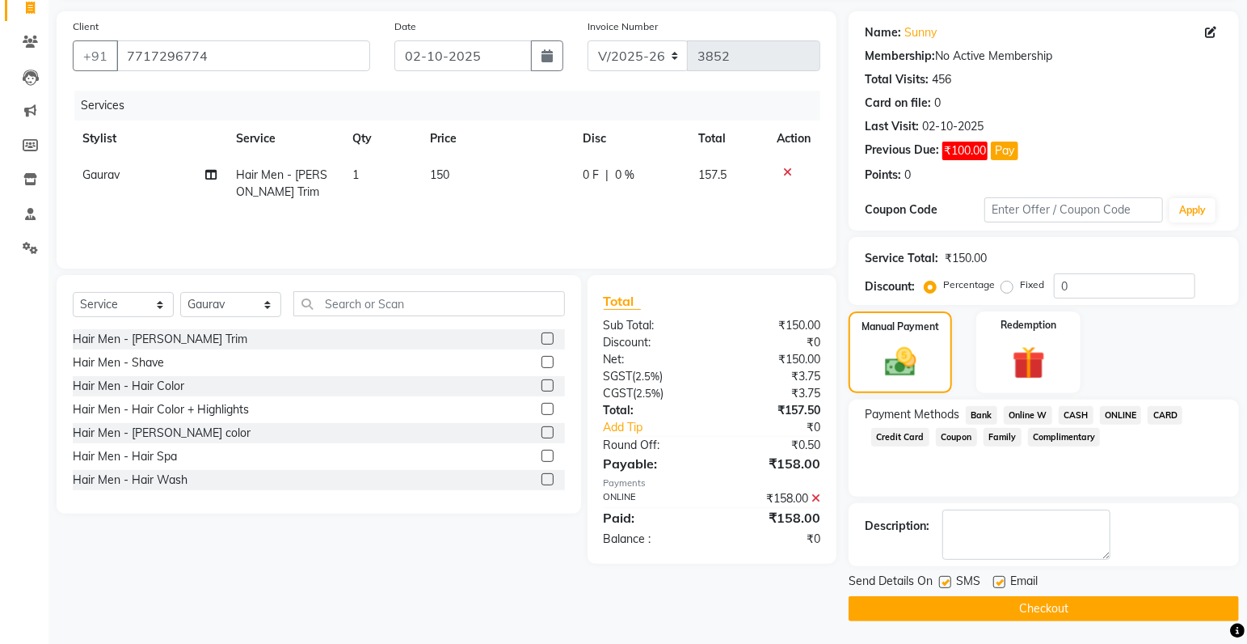
click at [945, 579] on label at bounding box center [945, 582] width 12 height 12
click at [945, 579] on input "checkbox" at bounding box center [944, 582] width 11 height 11
checkbox input "false"
click at [977, 605] on button "Checkout" at bounding box center [1044, 608] width 390 height 25
